Goal: Transaction & Acquisition: Download file/media

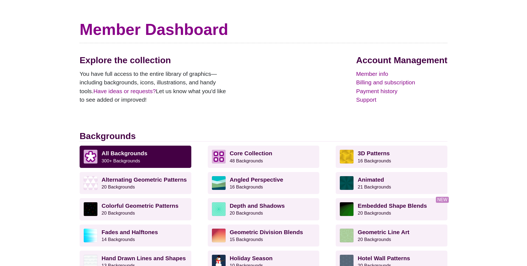
scroll to position [61, 0]
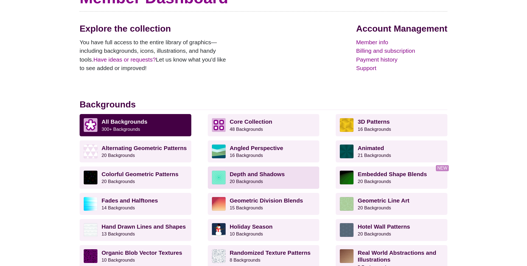
click at [239, 175] on strong "Depth and Shadows" at bounding box center [257, 174] width 55 height 6
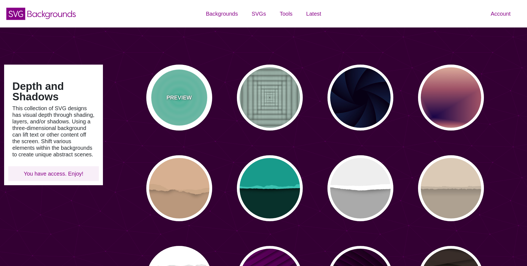
click at [197, 96] on div "PREVIEW" at bounding box center [179, 98] width 66 height 66
type input "#11DDAA"
type input "0"
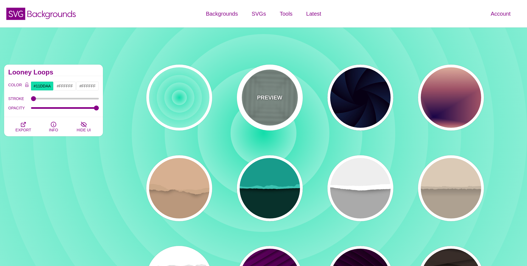
click at [270, 92] on div "PREVIEW" at bounding box center [270, 98] width 66 height 66
type input "#ABC3B9"
type input "0"
type input "0.5"
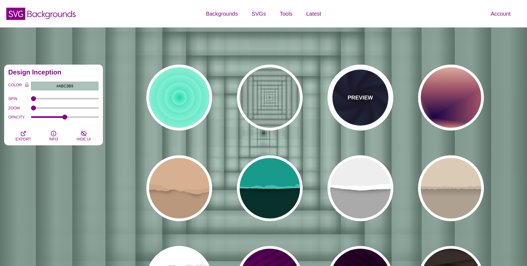
click at [354, 98] on p "PREVIEW" at bounding box center [360, 97] width 25 height 8
type input "#070014"
type input "#1A3666"
type input "#99FFFF"
type input "1"
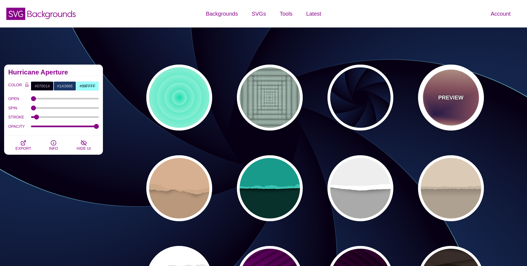
click at [475, 97] on div "PREVIEW" at bounding box center [451, 98] width 66 height 66
type input "#EEC6AB"
type input "#170346"
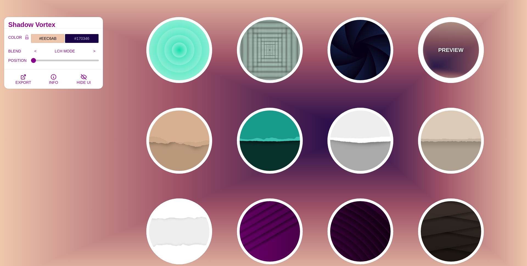
scroll to position [42, 0]
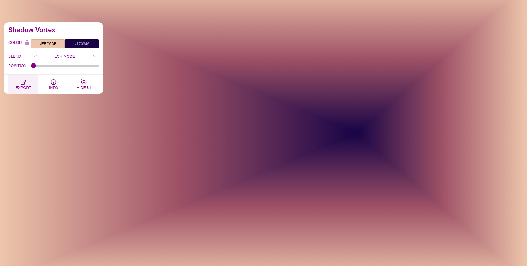
click at [21, 82] on icon "button" at bounding box center [23, 82] width 4 height 4
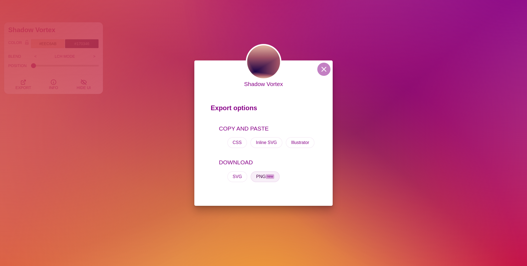
click at [259, 178] on button "PNG new" at bounding box center [265, 176] width 29 height 11
click at [329, 67] on button at bounding box center [323, 69] width 13 height 13
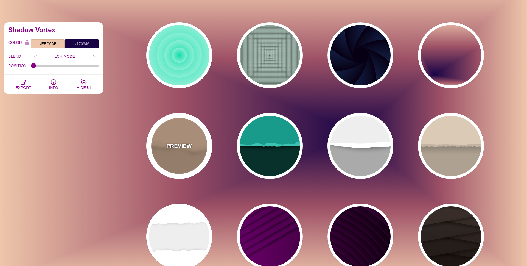
click at [175, 148] on p "PREVIEW" at bounding box center [178, 146] width 25 height 8
type input "#BA987C"
type input "#D7B090"
type input "#CCA788"
type input "0"
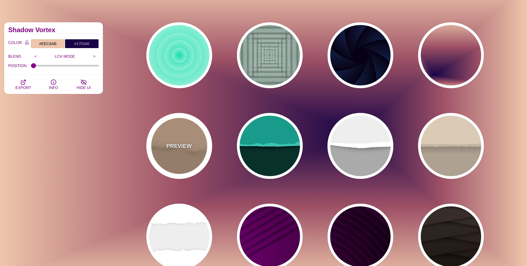
type input "0.5"
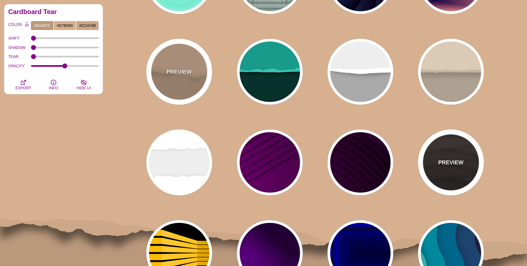
scroll to position [132, 0]
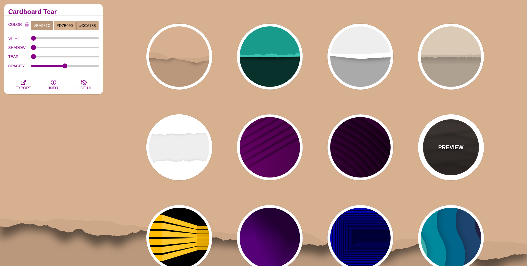
click at [471, 145] on div "PREVIEW" at bounding box center [451, 147] width 66 height 66
type input "#1C1612"
type input "#4D3D37"
type input "0.9"
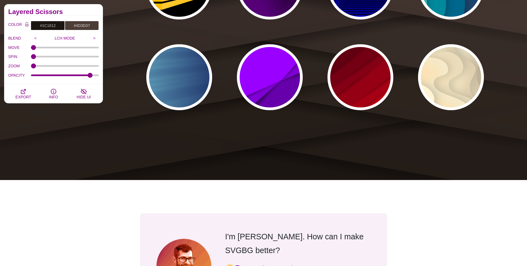
scroll to position [398, 0]
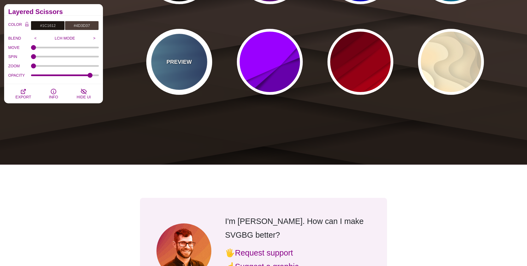
click at [174, 62] on p "PREVIEW" at bounding box center [178, 62] width 25 height 8
type input "#000044"
type input "#99FFFF"
type input "1"
type input "0.25"
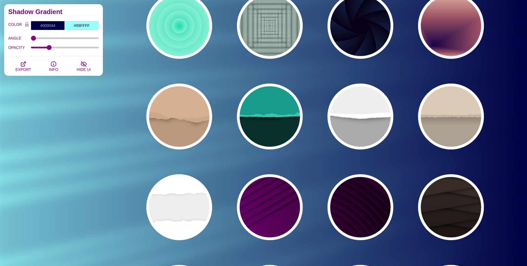
scroll to position [0, 0]
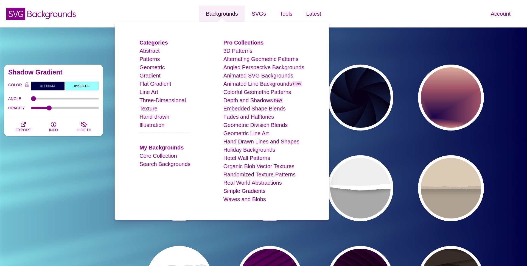
click at [225, 12] on link "Backgrounds" at bounding box center [222, 13] width 46 height 16
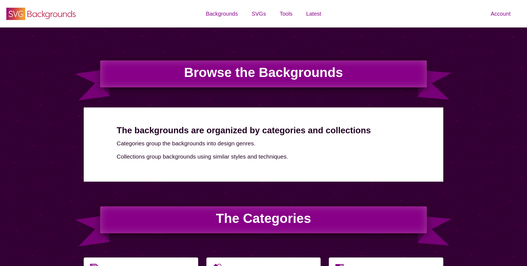
click at [62, 9] on icon "SVG Backgrounds Logo" at bounding box center [40, 14] width 71 height 14
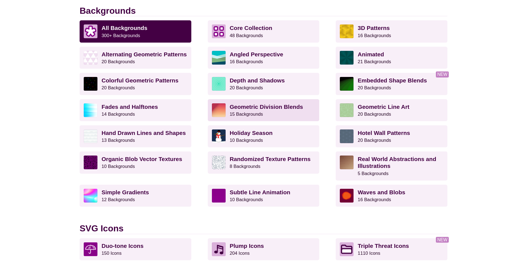
scroll to position [156, 0]
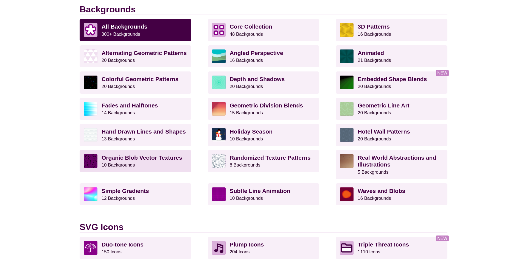
click at [160, 151] on link "Organic Blob Vector Textures 10 Backgrounds" at bounding box center [136, 161] width 112 height 22
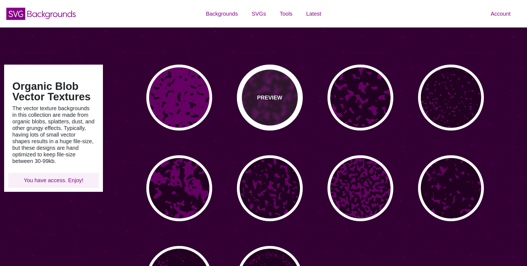
type input "#450057"
type input "#FFFFFF"
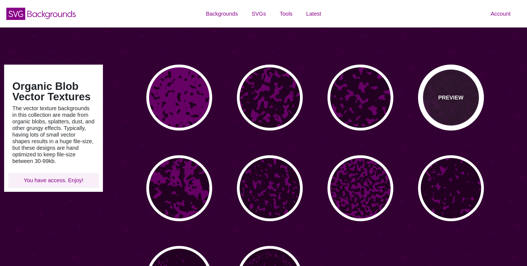
click at [434, 97] on div "PREVIEW" at bounding box center [451, 98] width 66 height 66
type input "#660066"
type input "#220022"
type input "0"
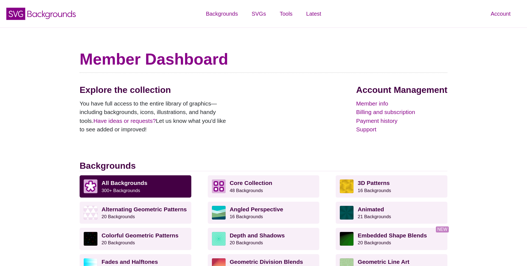
scroll to position [156, 0]
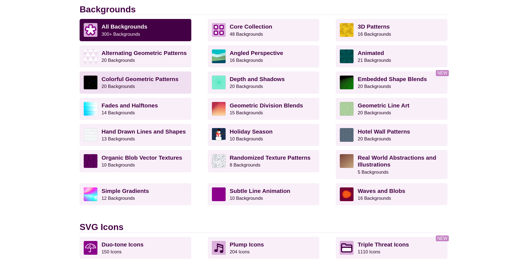
click at [134, 160] on strong "Organic Blob Vector Textures" at bounding box center [142, 157] width 81 height 6
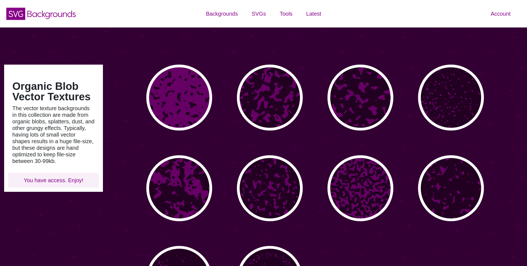
type input "#450057"
type input "#FFFFFF"
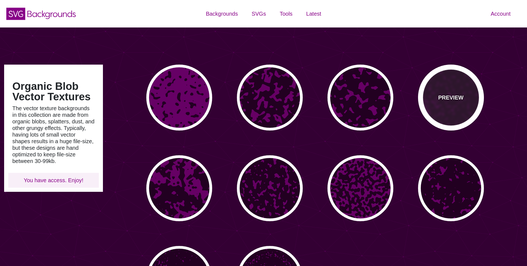
click at [460, 106] on div "PREVIEW" at bounding box center [451, 98] width 66 height 66
type input "#660066"
type input "#220022"
type input "0"
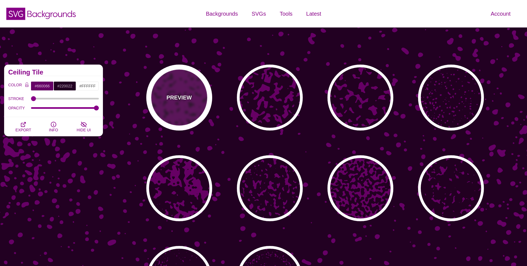
click at [179, 109] on div "PREVIEW" at bounding box center [179, 98] width 66 height 66
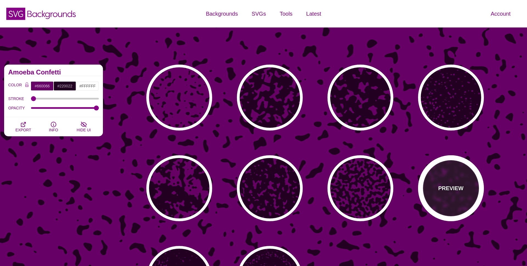
click at [426, 194] on div "PREVIEW" at bounding box center [451, 188] width 66 height 66
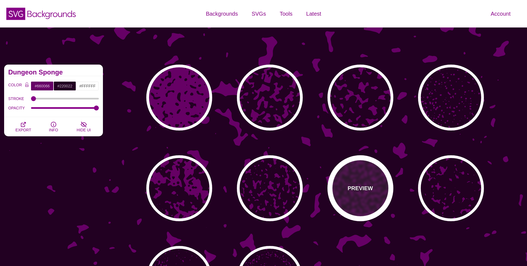
click at [367, 198] on div "PREVIEW" at bounding box center [361, 188] width 66 height 66
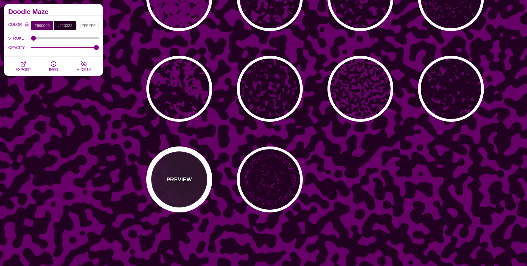
click at [190, 187] on div "PREVIEW" at bounding box center [179, 179] width 66 height 66
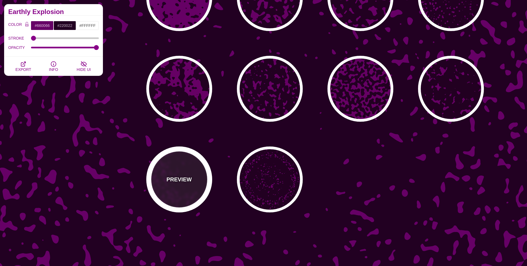
scroll to position [100, 0]
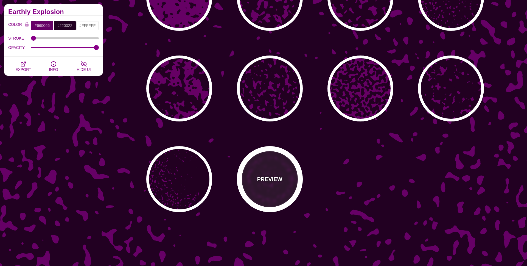
click at [271, 204] on div "PREVIEW" at bounding box center [270, 179] width 66 height 66
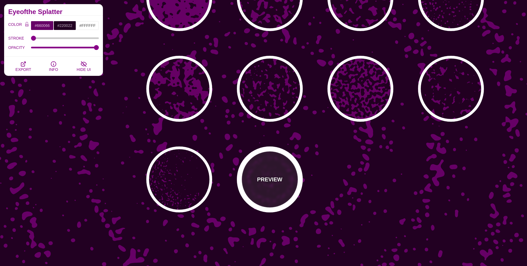
scroll to position [12, 0]
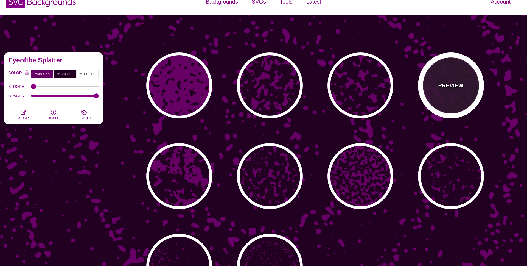
click at [442, 103] on div "PREVIEW" at bounding box center [451, 85] width 66 height 66
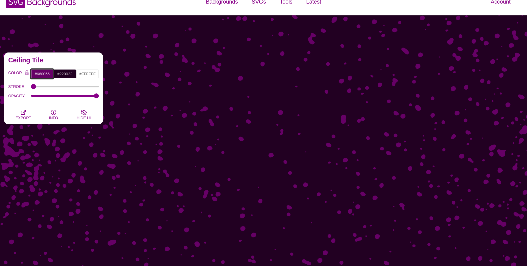
click at [40, 73] on input "#660066" at bounding box center [42, 73] width 23 height 9
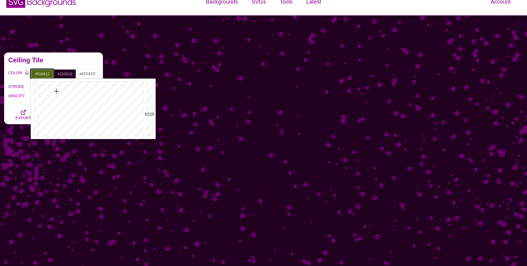
click at [57, 91] on div at bounding box center [88, 109] width 114 height 60
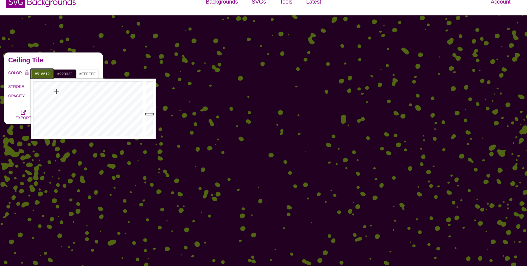
type input "#5C661C"
click at [54, 96] on div at bounding box center [88, 109] width 114 height 60
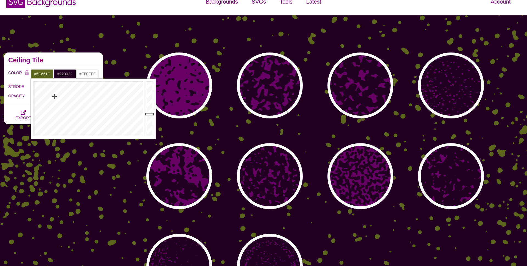
click at [67, 162] on div "Organic Blob Vector Textures The vector texture backgrounds in this collection …" at bounding box center [53, 175] width 107 height 255
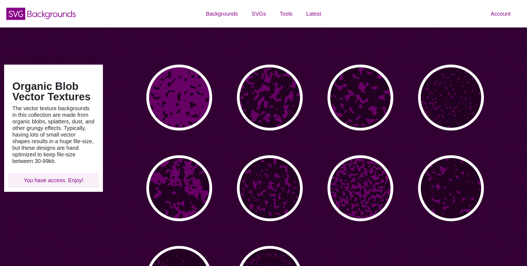
scroll to position [12, 0]
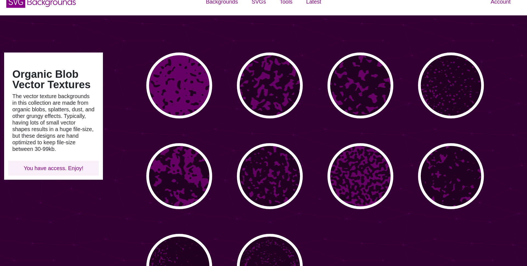
type input "#450057"
type input "#FFFFFF"
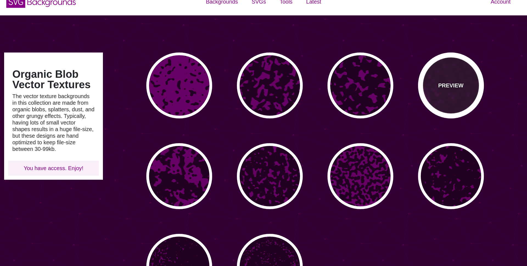
click at [451, 93] on div "PREVIEW" at bounding box center [451, 85] width 66 height 66
type input "#660066"
type input "#220022"
type input "0"
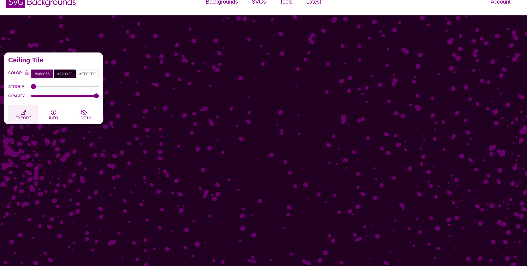
click at [28, 115] on button "EXPORT" at bounding box center [23, 114] width 30 height 19
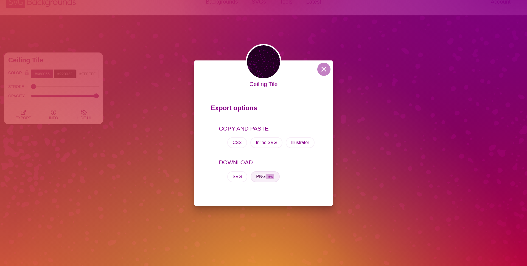
click at [261, 178] on button "PNG new" at bounding box center [265, 176] width 29 height 11
click at [323, 71] on button at bounding box center [323, 69] width 13 height 13
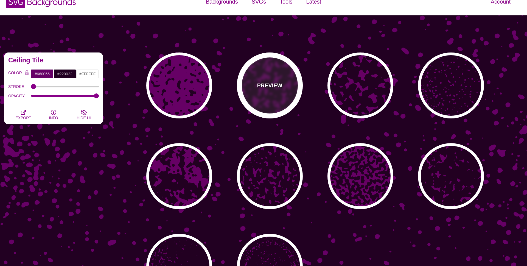
scroll to position [0, 0]
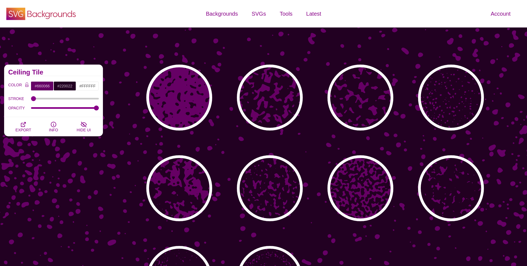
click at [31, 12] on icon at bounding box center [51, 15] width 49 height 9
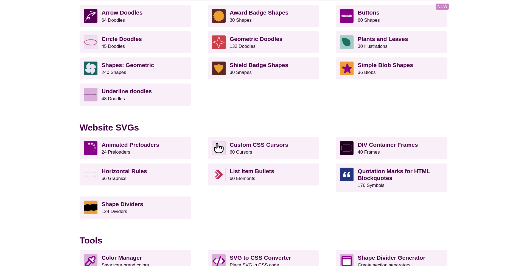
scroll to position [588, 0]
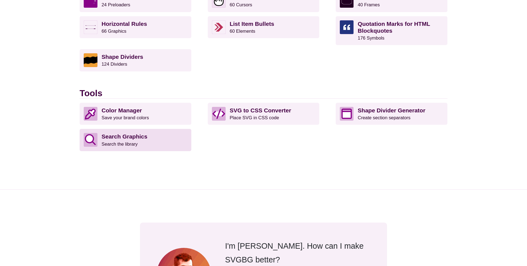
click at [126, 146] on small "Search the library" at bounding box center [120, 143] width 36 height 5
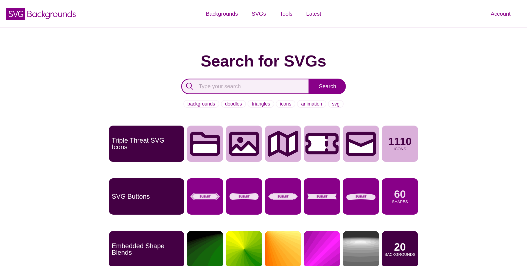
click at [250, 83] on input "text" at bounding box center [245, 87] width 128 height 16
type input "flare"
click at [309, 79] on input "Search" at bounding box center [327, 87] width 37 height 16
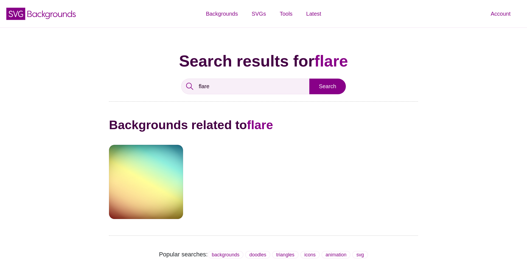
click at [323, 84] on input "Search" at bounding box center [327, 87] width 37 height 16
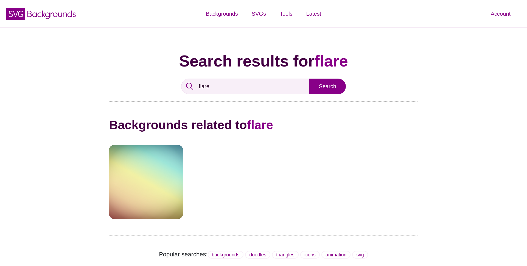
click at [157, 161] on div at bounding box center [146, 182] width 74 height 74
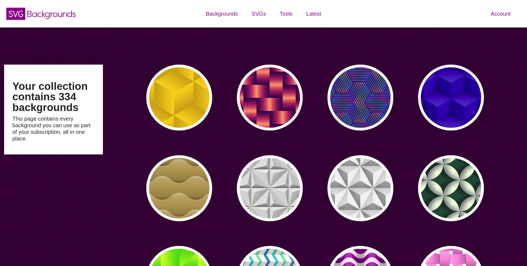
type input "#450057"
type input "#FFFFFF"
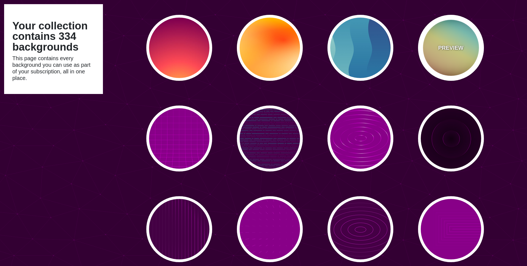
scroll to position [6951, 0]
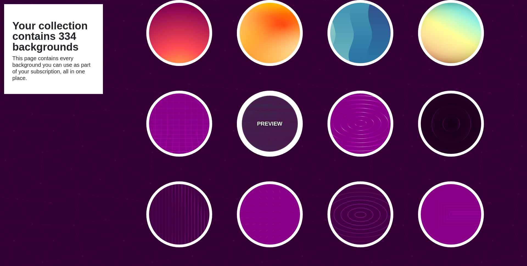
click at [247, 121] on div "PREVIEW" at bounding box center [270, 124] width 66 height 66
type input "#440044"
type input "#00FFFF"
type input "#FF0000"
type input "#880088"
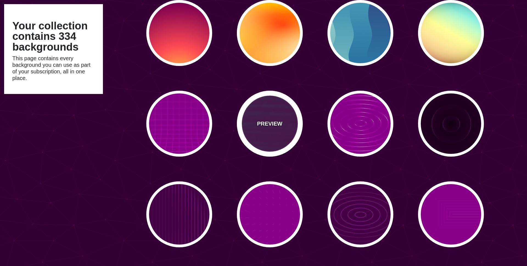
type input "15"
type input "999"
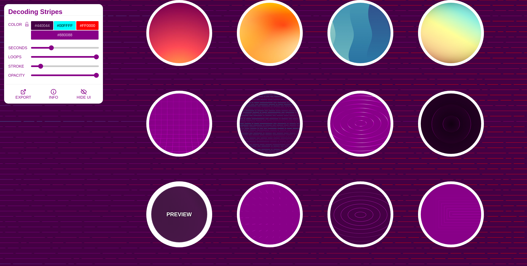
click at [194, 211] on div "PREVIEW" at bounding box center [179, 214] width 66 height 66
type input "#FF00FF"
type input "#FFFFFF"
type input "20"
type input "0.1"
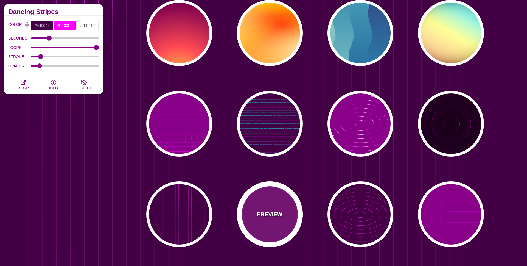
click at [283, 212] on div "PREVIEW" at bounding box center [270, 214] width 66 height 66
type input "#880088"
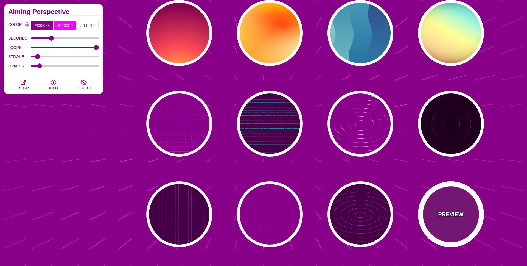
click at [436, 206] on div "PREVIEW" at bounding box center [451, 214] width 66 height 66
type input "5"
type input "0"
type input "1"
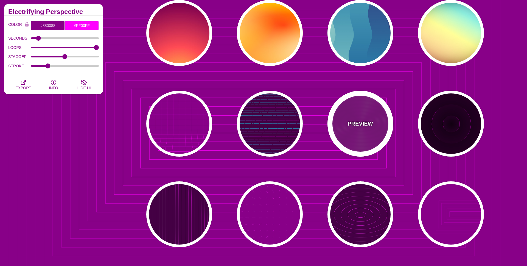
click at [343, 124] on div "PREVIEW" at bounding box center [361, 124] width 66 height 66
type input "10000"
type input "99"
type input "50"
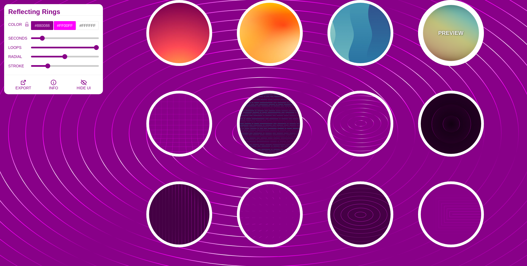
click at [454, 31] on p "PREVIEW" at bounding box center [450, 33] width 25 height 8
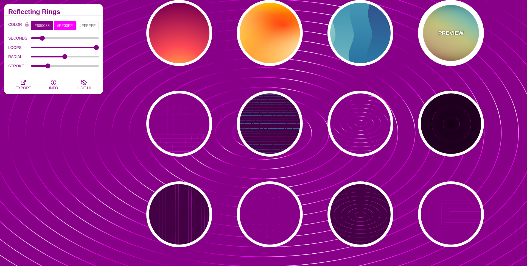
type input "#000000"
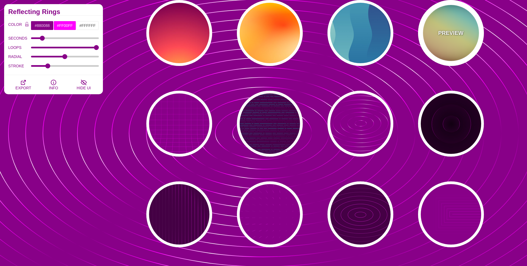
type input "#FFFFFF"
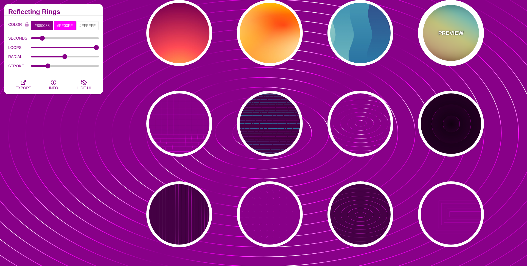
type input "#00BBFF"
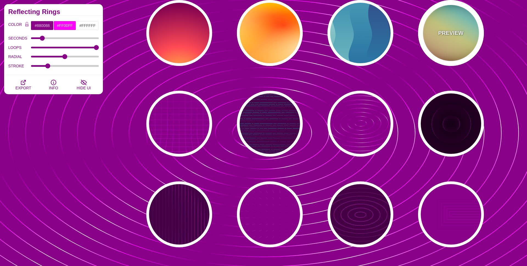
type input "#FFFF00"
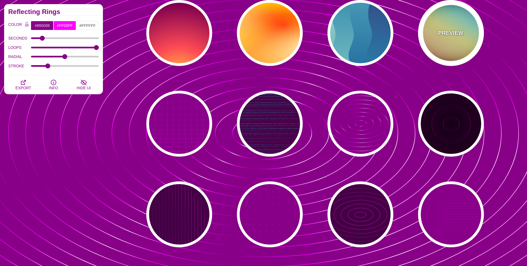
type input "#FF0000"
type input "37"
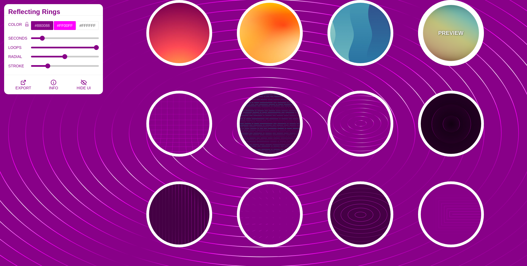
type input "1"
type input "0.4"
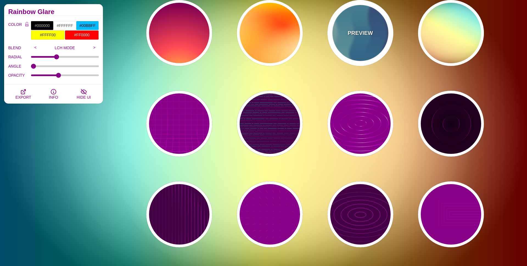
click at [367, 31] on p "PREVIEW" at bounding box center [360, 33] width 25 height 8
type input "#440044"
type input "#CCEEDD"
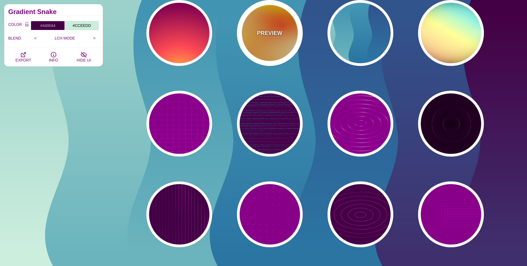
click at [283, 28] on div "PREVIEW" at bounding box center [270, 33] width 66 height 66
type input "#FFFF00"
type input "#FF0000"
type input "#FFFFFF"
type input "1"
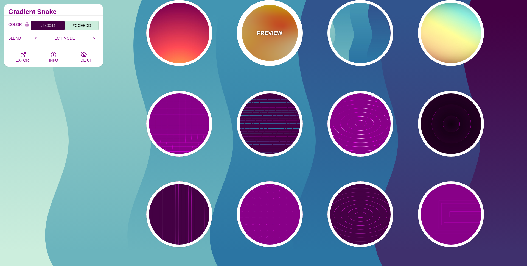
type input "80"
type input "130"
type input "70"
type input "50"
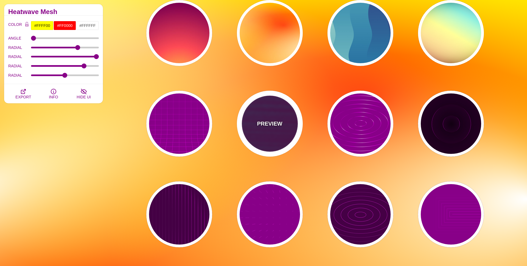
click at [265, 122] on p "PREVIEW" at bounding box center [269, 123] width 25 height 8
type input "#440044"
type input "#00FFFF"
type input "#FF0000"
type input "#880088"
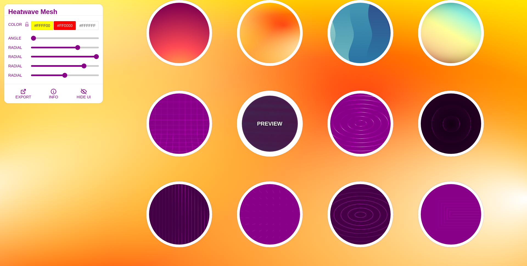
type input "15"
type input "999"
type input "1"
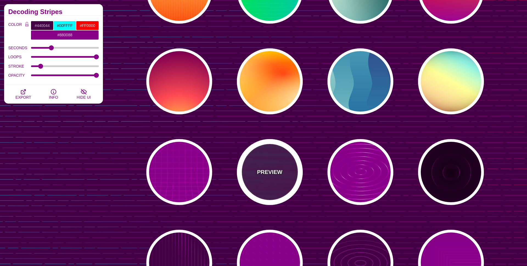
scroll to position [6847, 0]
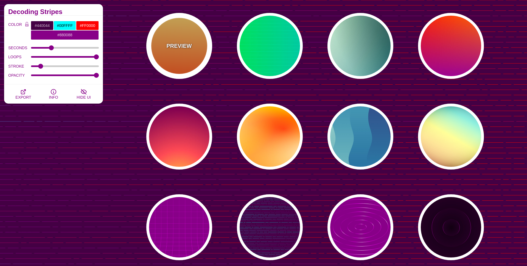
click at [190, 35] on div "PREVIEW" at bounding box center [179, 46] width 66 height 66
type input "#FFFFFF"
type input "#FFCC55"
type input "#FF4400"
type input "0"
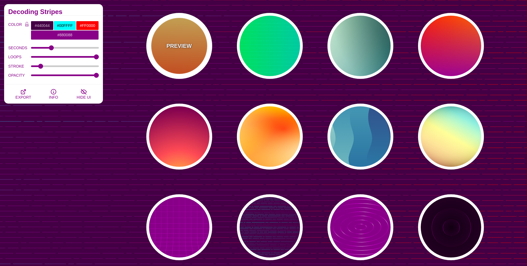
type input "1"
type input "10"
type input "0.1"
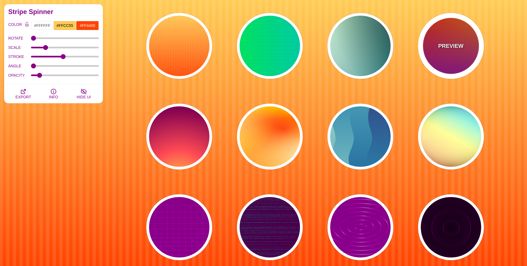
click at [465, 46] on div "PREVIEW" at bounding box center [451, 46] width 66 height 66
type input "#FF0000"
type input "#FF8800"
type input "#990099"
type input "0"
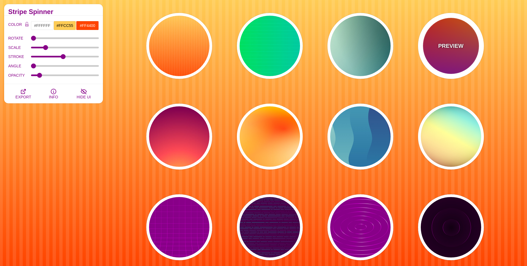
type input "1"
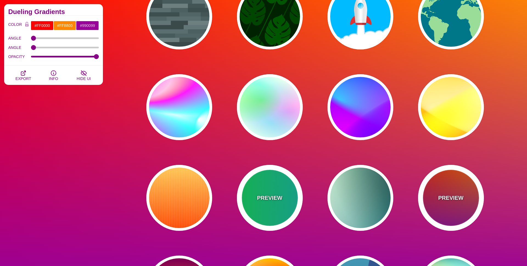
scroll to position [6692, 0]
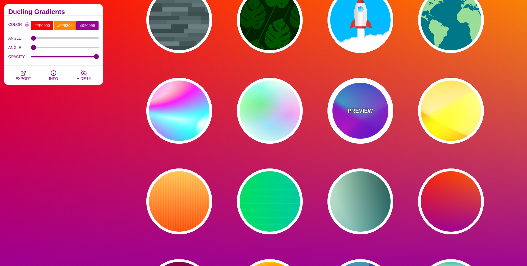
click at [372, 112] on p "PREVIEW" at bounding box center [360, 111] width 25 height 8
type input "#00FFFF"
type input "#0000FF"
type input "#FF00FF"
type input "60"
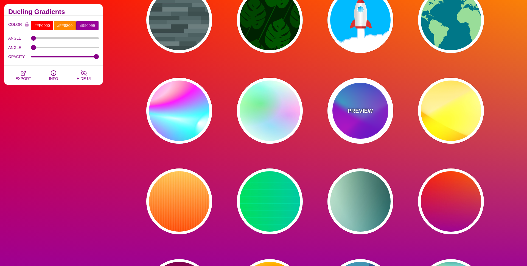
type input "90"
type input "60"
type input "1"
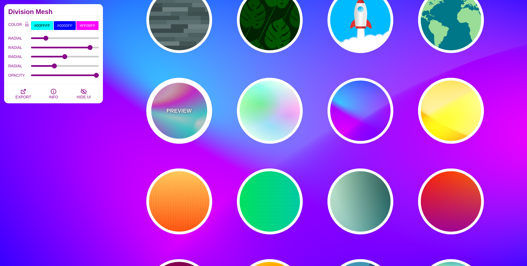
click at [179, 103] on div "PREVIEW" at bounding box center [179, 111] width 66 height 66
type input "#FFFFFF"
type input "#00FFFF"
type input "#00CC77"
type input "#FF00FF"
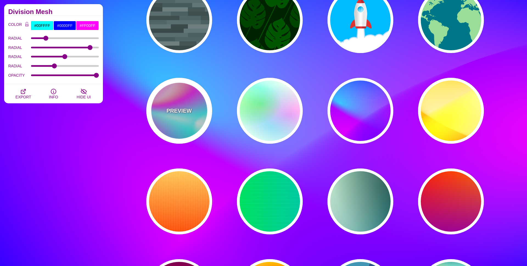
type input "0"
type input "30"
type input "89"
type input "80"
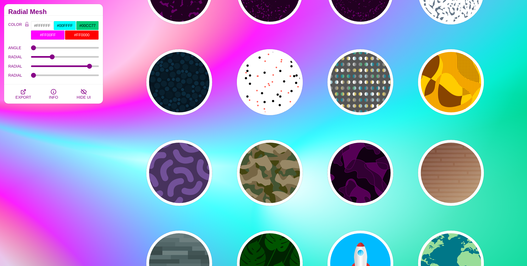
scroll to position [6409, 0]
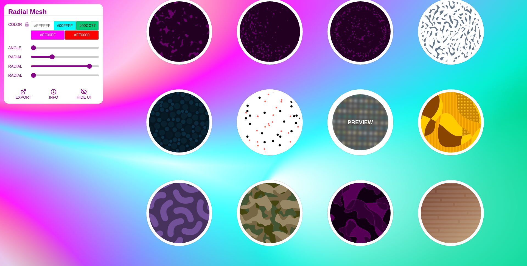
click at [374, 116] on div "PREVIEW" at bounding box center [361, 122] width 66 height 66
type input "#555555"
type input "#228899"
type input "#CCBB66"
type input "#FFFFFF"
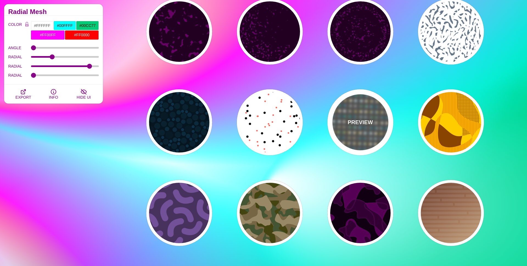
type input "#888888"
type input "50"
type input "0"
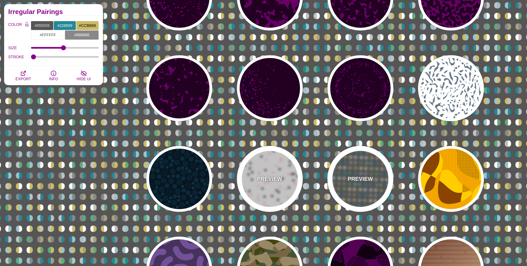
scroll to position [6329, 0]
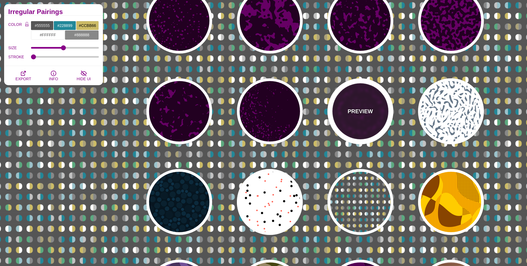
click at [375, 112] on div "PREVIEW" at bounding box center [361, 111] width 66 height 66
type input "#660066"
type input "#220022"
type input "#FFFFFF"
type input "0"
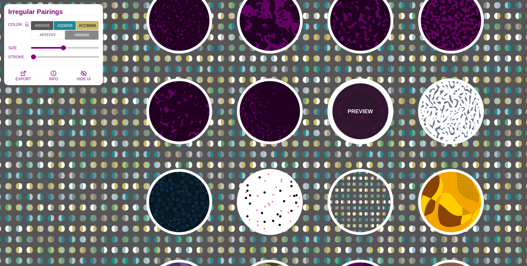
type input "1"
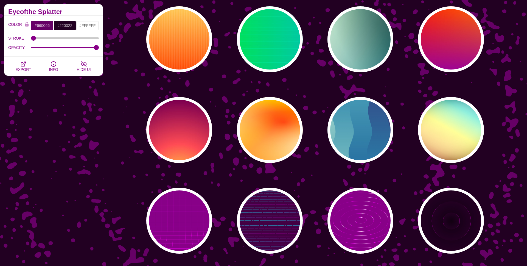
scroll to position [6888, 0]
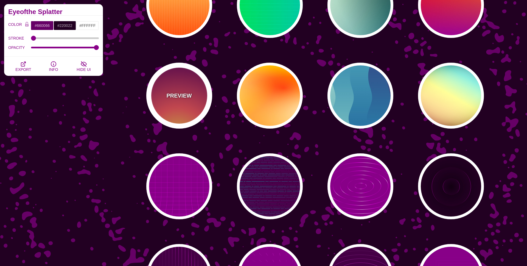
click at [177, 115] on div "PREVIEW" at bounding box center [179, 96] width 66 height 66
type input "#FFCC40"
type input "#FE4A54"
type input "#7F004F"
type input "#33003E"
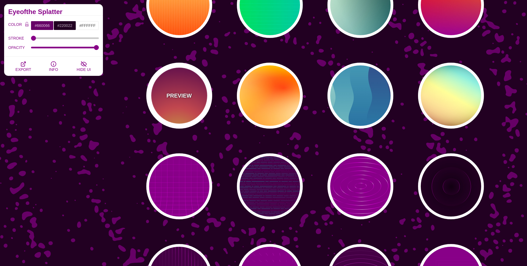
type input "100"
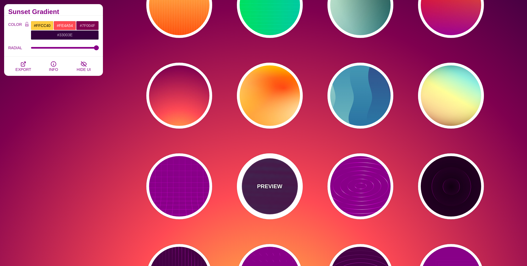
click at [266, 198] on div "PREVIEW" at bounding box center [270, 186] width 66 height 66
type input "#440044"
type input "#00FFFF"
type input "#FF0000"
type input "#880088"
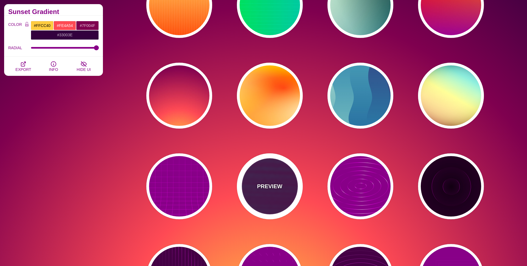
type input "15"
type input "999"
type input "1"
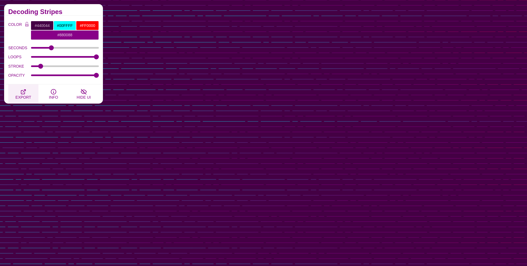
click at [30, 95] on span "EXPORT" at bounding box center [23, 97] width 16 height 4
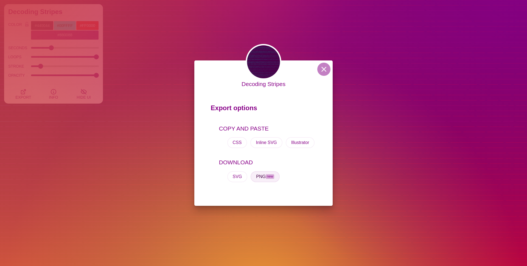
click at [257, 178] on button "PNG new" at bounding box center [265, 176] width 29 height 11
drag, startPoint x: 325, startPoint y: 111, endPoint x: 325, endPoint y: 53, distance: 58.2
click at [324, 59] on div "Decoding Stripes Export options COPY AND PASTE CSS Inline SVG Illustrator DOWNL…" at bounding box center [263, 133] width 527 height 266
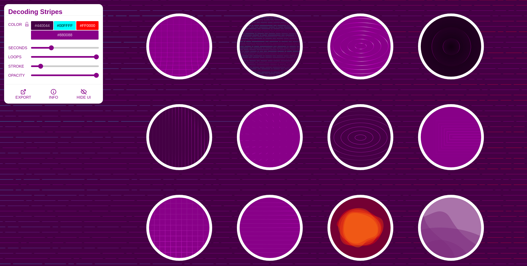
scroll to position [7065, 0]
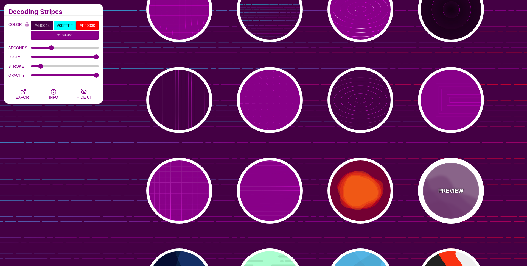
click at [463, 178] on div "PREVIEW" at bounding box center [451, 191] width 66 height 66
type input "#AA77AA"
type input "#7F3681"
type input "0"
type input "0.5"
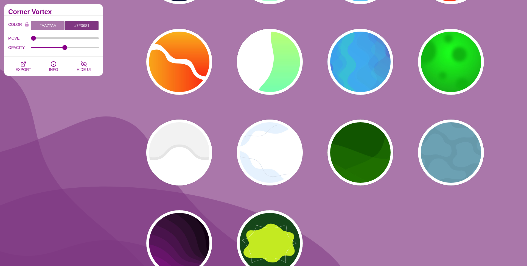
scroll to position [7381, 0]
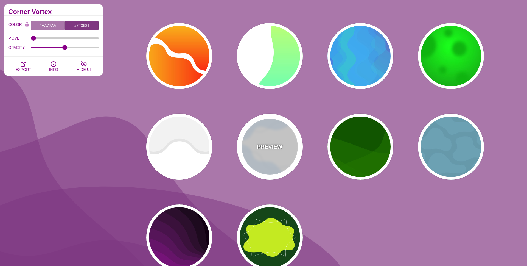
click at [255, 153] on div "PREVIEW" at bounding box center [270, 147] width 66 height 66
type input "#FFFFFF"
type input "#E7F2FF"
type input "#D2DCE8"
type input "0"
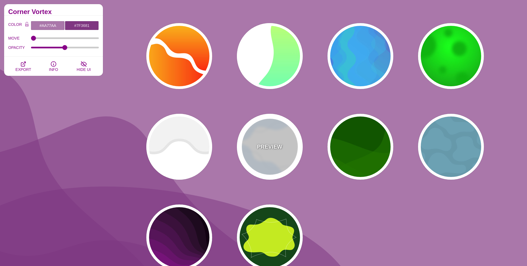
type input "4"
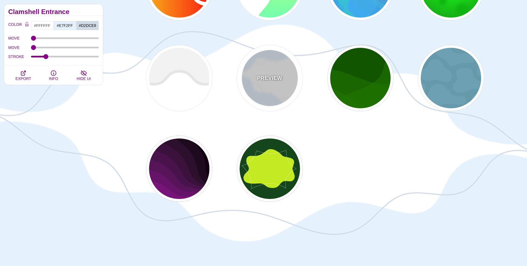
scroll to position [7455, 0]
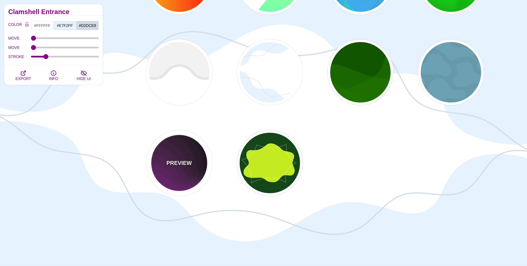
click at [176, 170] on div "PREVIEW" at bounding box center [179, 163] width 66 height 66
type input "#110011"
type input "#AA00AA"
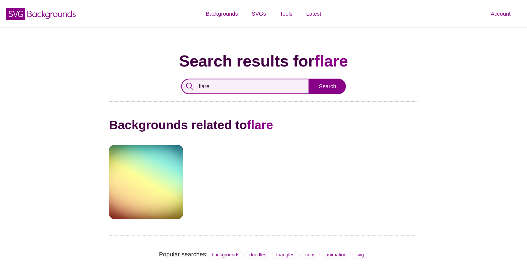
drag, startPoint x: 218, startPoint y: 85, endPoint x: 199, endPoint y: 86, distance: 19.3
click at [199, 86] on input "flare" at bounding box center [245, 87] width 128 height 16
type input "lens"
click at [309, 79] on input "Search" at bounding box center [327, 87] width 37 height 16
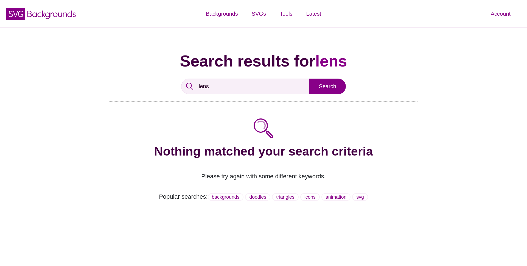
click at [215, 85] on input "lens" at bounding box center [245, 87] width 128 height 16
type input "l"
type input "light"
click at [309, 79] on input "Search" at bounding box center [327, 87] width 37 height 16
click at [326, 88] on input "Search" at bounding box center [327, 87] width 37 height 16
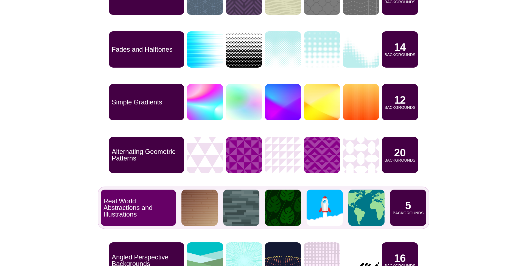
scroll to position [1700, 0]
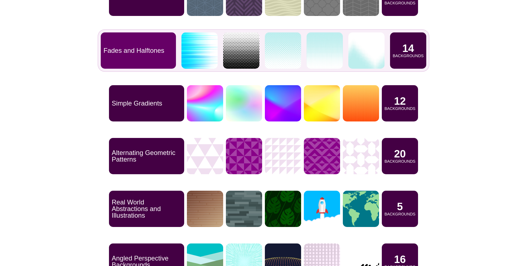
click at [147, 49] on p "Fades and Halftones" at bounding box center [134, 50] width 61 height 7
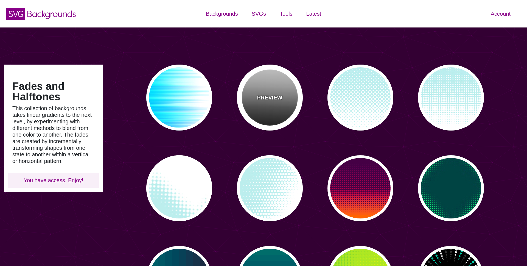
type input "#450057"
type input "#FFFFFF"
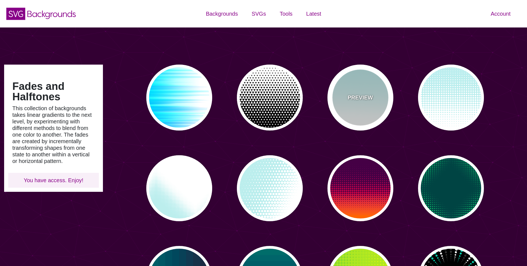
click at [361, 112] on div "PREVIEW" at bounding box center [361, 98] width 66 height 66
type input "#BBEEEE"
type input "0"
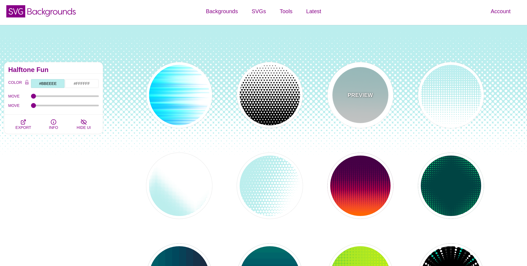
scroll to position [2, 0]
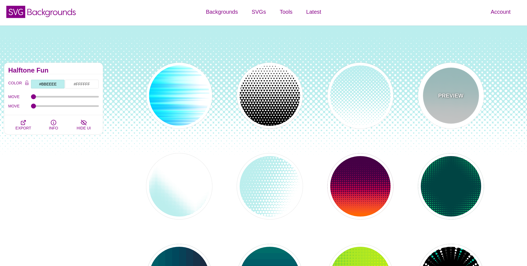
click at [456, 100] on div "PREVIEW" at bounding box center [451, 96] width 66 height 66
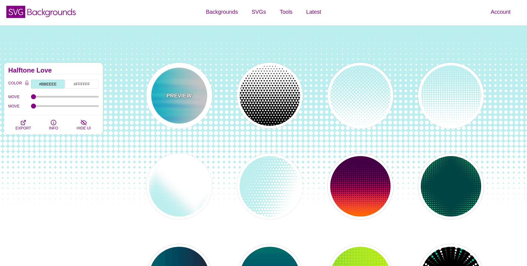
click at [186, 108] on div "PREVIEW" at bounding box center [179, 96] width 66 height 66
type input "#FFFFFF"
type input "#0099FF"
type input "#00FFFF"
type input "0"
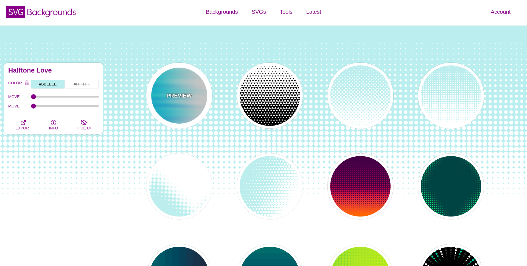
type input "0.5"
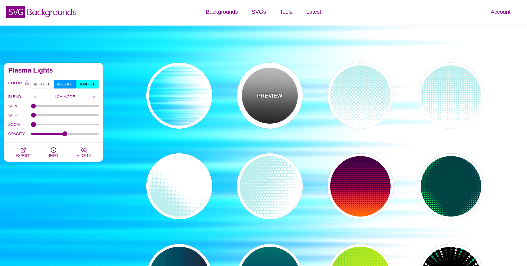
click at [268, 98] on p "PREVIEW" at bounding box center [269, 95] width 25 height 8
type input "#000000"
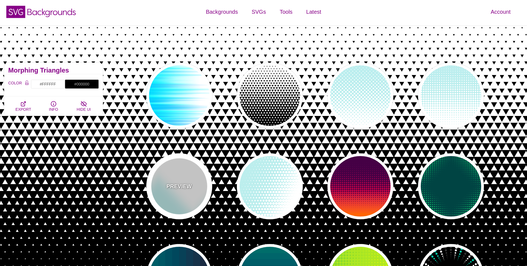
click at [182, 183] on p "PREVIEW" at bounding box center [178, 186] width 25 height 8
type input "#BBEEEE"
type input "#FFFFFF"
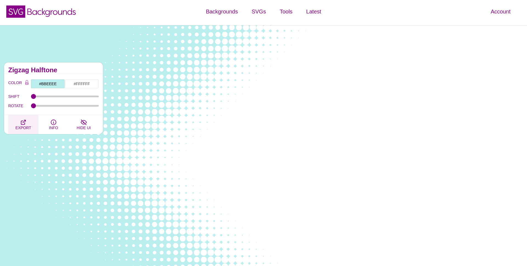
click at [24, 123] on icon "button" at bounding box center [23, 122] width 7 height 7
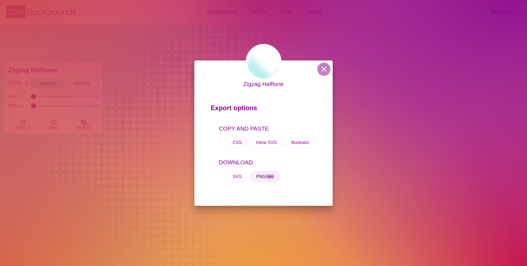
click at [259, 174] on button "PNG new" at bounding box center [265, 176] width 29 height 11
click at [324, 68] on button at bounding box center [323, 69] width 13 height 13
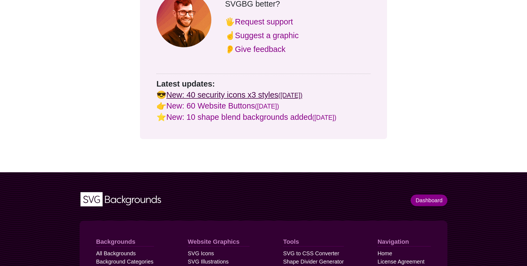
scroll to position [514, 0]
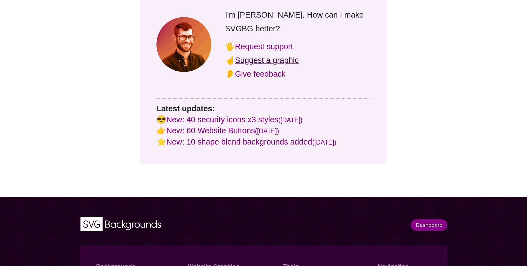
click at [254, 56] on link "Suggest a graphic" at bounding box center [267, 60] width 64 height 9
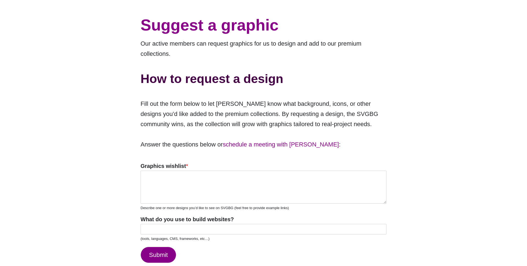
scroll to position [78, 0]
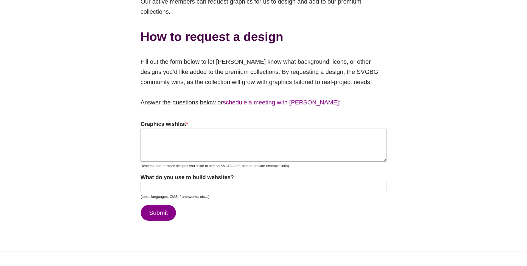
click at [189, 129] on textarea "Graphics wishlist *" at bounding box center [264, 145] width 246 height 33
click at [163, 182] on input "What do you use to build websites?" at bounding box center [264, 187] width 246 height 10
click at [275, 132] on textarea "some different types of lens flares would be very cool." at bounding box center [264, 145] width 246 height 33
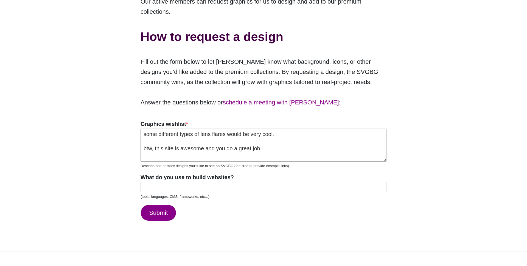
type textarea "some different types of lens flares would be very cool. btw, this site is aweso…"
click at [179, 182] on input "What do you use to build websites?" at bounding box center [264, 187] width 246 height 10
type input "React, Blazor"
click at [167, 205] on button "Submit" at bounding box center [159, 213] width 36 height 16
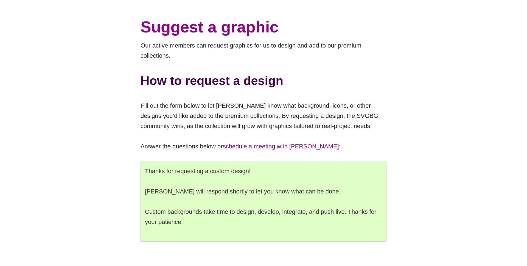
scroll to position [0, 0]
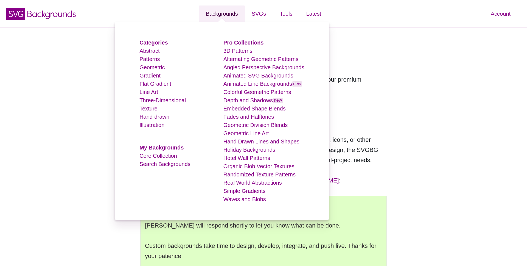
click at [225, 18] on link "Backgrounds" at bounding box center [222, 13] width 46 height 16
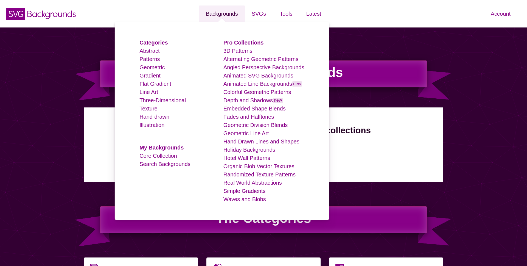
click at [225, 12] on link "Backgrounds" at bounding box center [222, 13] width 46 height 16
click at [216, 16] on link "Backgrounds" at bounding box center [222, 13] width 46 height 16
click at [247, 43] on strong "Pro Collections" at bounding box center [244, 43] width 40 height 6
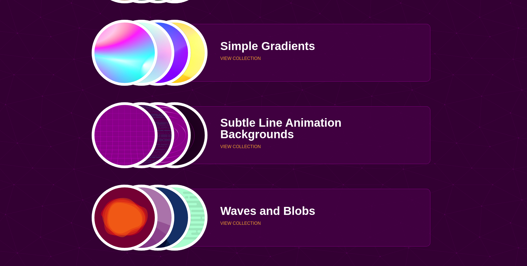
scroll to position [1489, 0]
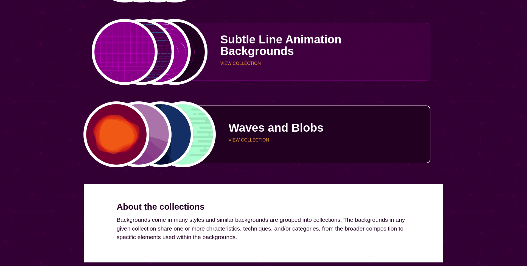
click at [309, 126] on p "Waves and Blobs" at bounding box center [328, 128] width 198 height 12
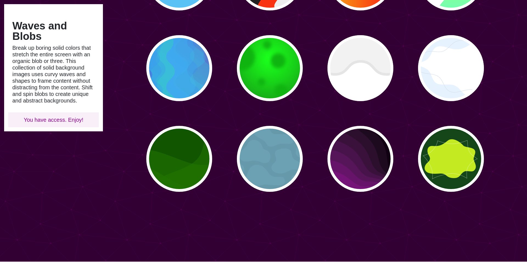
scroll to position [212, 0]
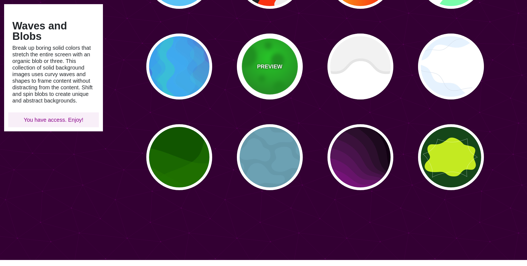
click at [283, 75] on div "PREVIEW" at bounding box center [270, 66] width 66 height 66
type input "#00B000"
type input "#00FF00"
type input "#195C17"
type input "50"
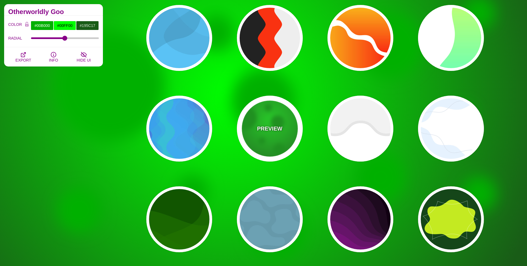
scroll to position [150, 0]
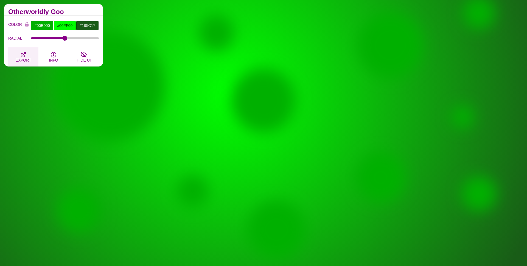
click at [21, 56] on icon "button" at bounding box center [23, 54] width 7 height 7
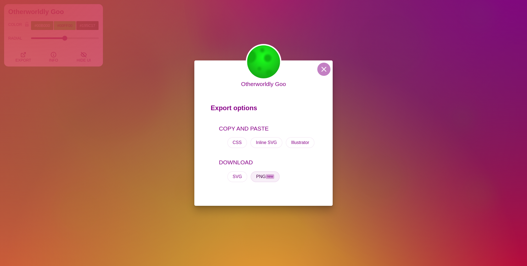
click at [263, 180] on button "PNG new" at bounding box center [265, 176] width 29 height 11
click at [328, 69] on button at bounding box center [323, 69] width 13 height 13
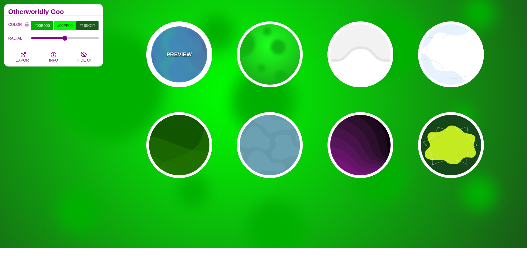
scroll to position [313, 0]
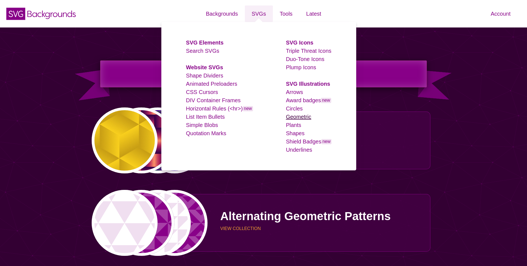
click at [299, 115] on link "Geometric" at bounding box center [298, 117] width 25 height 6
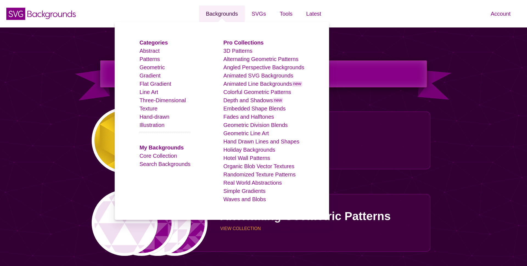
click at [216, 13] on link "Backgrounds" at bounding box center [222, 13] width 46 height 16
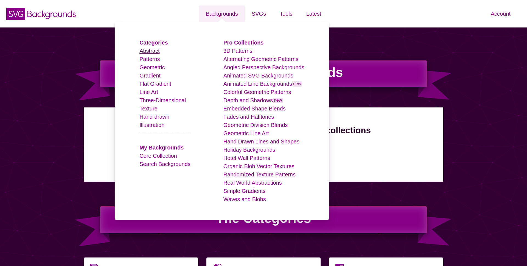
click at [152, 49] on link "Abstract" at bounding box center [149, 51] width 20 height 6
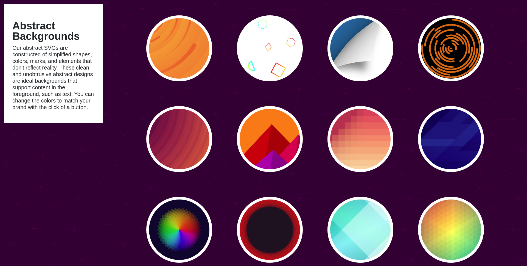
scroll to position [2207, 0]
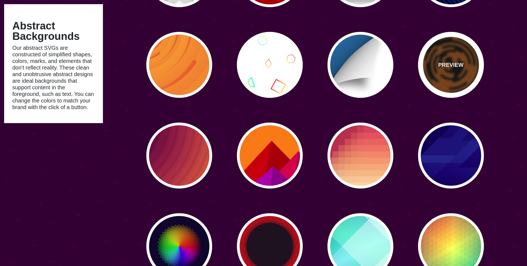
click at [467, 59] on div "PREVIEW" at bounding box center [451, 65] width 66 height 66
type input "#000000"
type input "#DD6600"
type input "0"
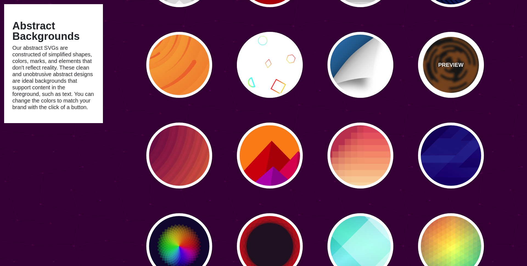
type input "0"
type input "5"
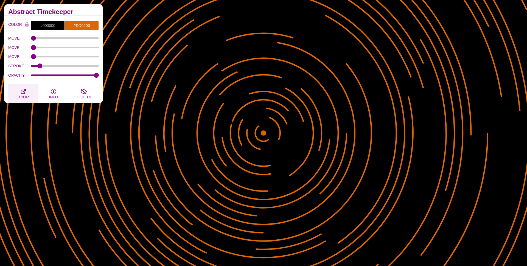
click at [20, 92] on icon "button" at bounding box center [23, 91] width 7 height 7
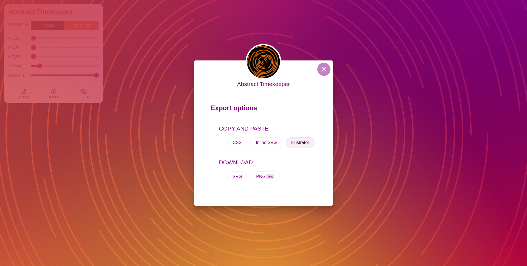
click at [298, 144] on button "Illustrator" at bounding box center [300, 142] width 29 height 11
click at [317, 72] on div "Abstract Timekeeper Export options COPY AND PASTE CSS Inline SVG Illustrator DO…" at bounding box center [263, 132] width 139 height 145
drag, startPoint x: 327, startPoint y: 66, endPoint x: 292, endPoint y: 89, distance: 41.2
click at [326, 66] on button at bounding box center [323, 69] width 13 height 13
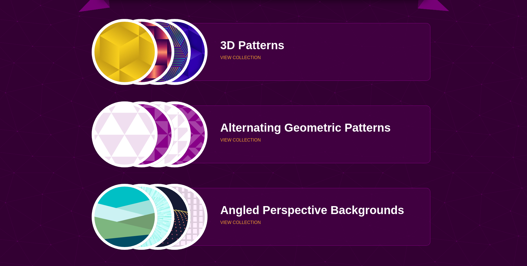
scroll to position [437, 0]
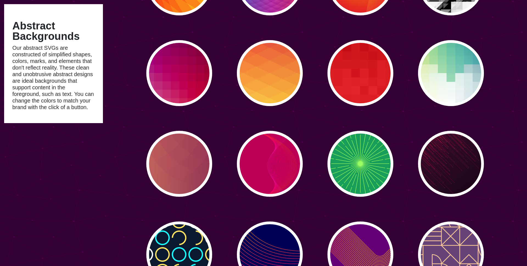
scroll to position [2601, 0]
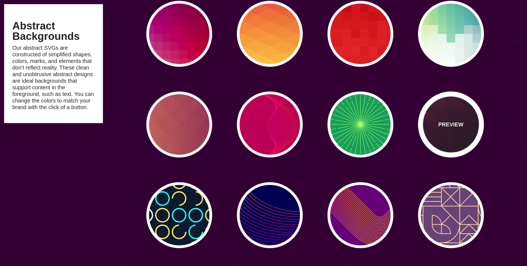
click at [460, 134] on div "PREVIEW" at bounding box center [451, 124] width 66 height 66
type input "#110011"
type input "#FF4400"
type input "2"
type input "5"
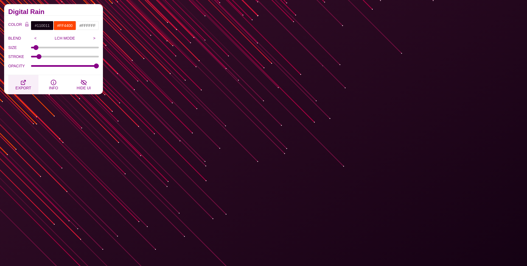
click at [24, 82] on icon "button" at bounding box center [23, 82] width 7 height 7
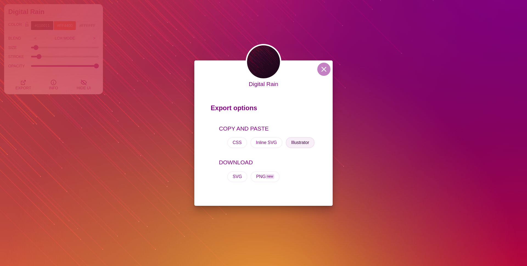
click at [293, 145] on button "Illustrator" at bounding box center [300, 142] width 29 height 11
click at [322, 68] on button at bounding box center [323, 69] width 13 height 13
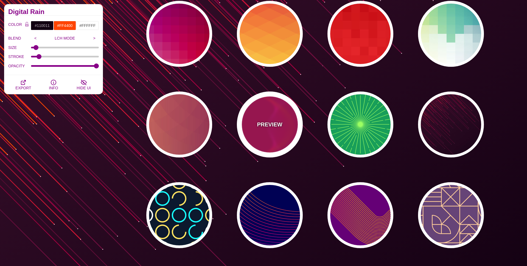
click at [260, 127] on p "PREVIEW" at bounding box center [269, 124] width 25 height 8
type input "#BB0055"
type input "#FF22BB"
type input "0"
type input "1"
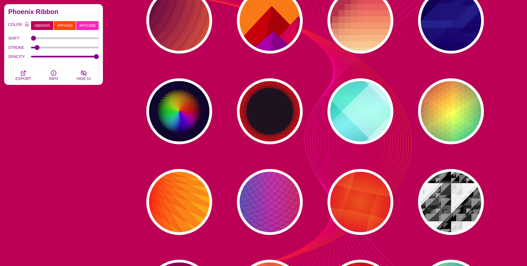
scroll to position [2339, 0]
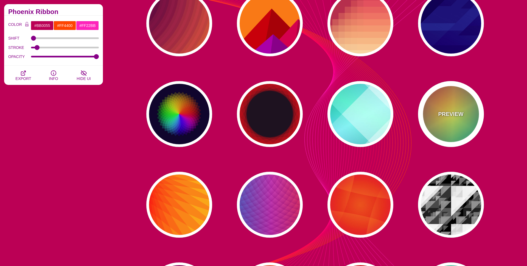
click at [441, 114] on p "PREVIEW" at bounding box center [450, 114] width 25 height 8
type input "#226677"
type input "#FFFF55"
type input "#27002E"
type input "0"
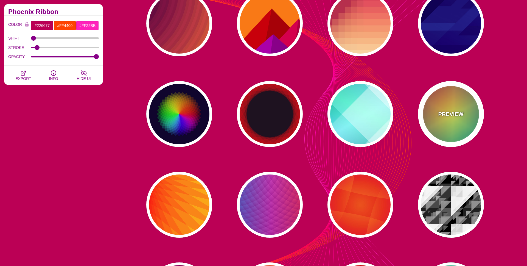
type input "100"
type input "0.5"
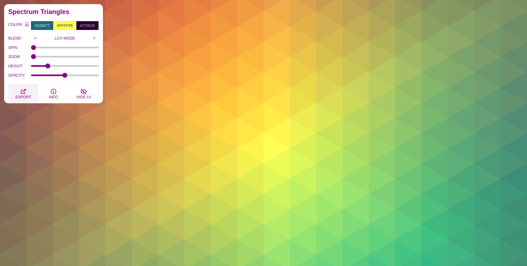
click at [26, 94] on icon "button" at bounding box center [23, 91] width 7 height 7
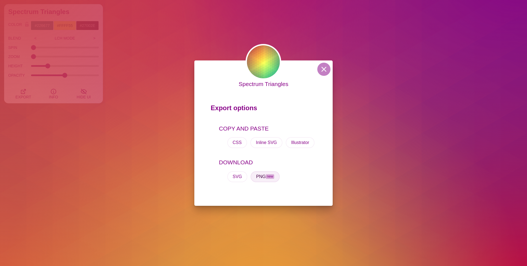
click at [267, 181] on button "PNG new" at bounding box center [265, 176] width 29 height 11
